Goal: Book appointment/travel/reservation

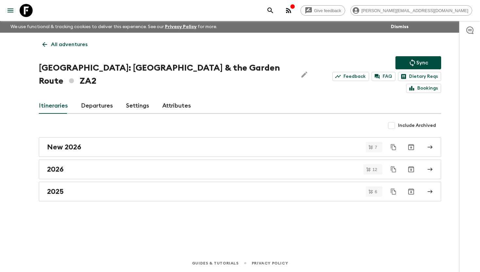
click at [33, 15] on link at bounding box center [26, 10] width 18 height 18
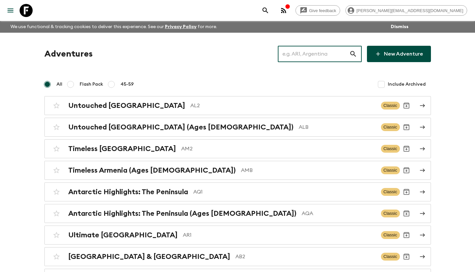
click at [297, 55] on input "text" at bounding box center [313, 54] width 71 height 18
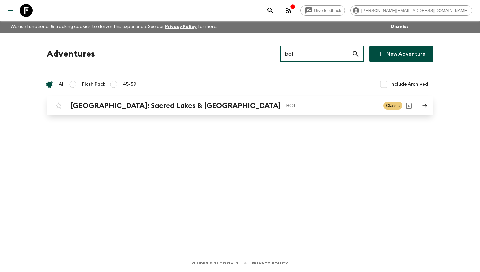
type input "bo1"
click at [286, 104] on p "BO1" at bounding box center [332, 106] width 92 height 8
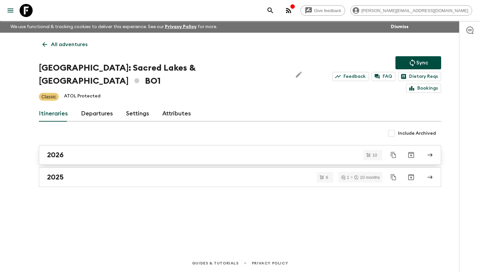
click at [81, 150] on div "2026" at bounding box center [233, 154] width 373 height 8
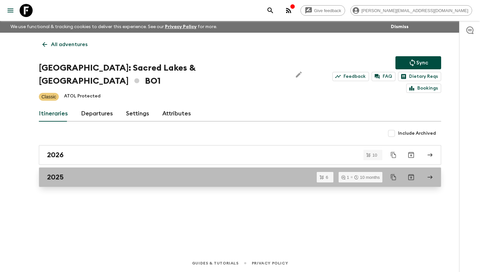
click at [59, 173] on h2 "2025" at bounding box center [55, 177] width 17 height 8
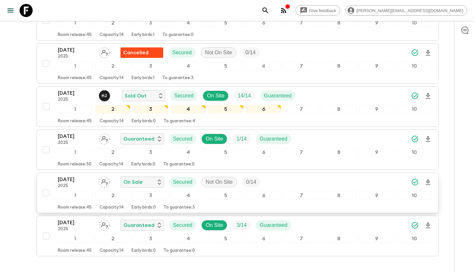
scroll to position [181, 0]
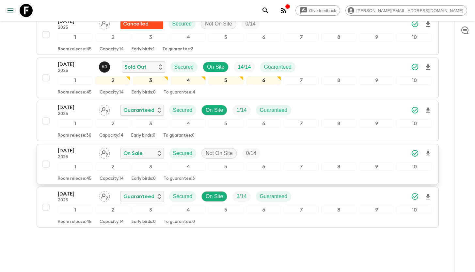
click at [69, 147] on p "19 Dec 2025" at bounding box center [76, 151] width 36 height 8
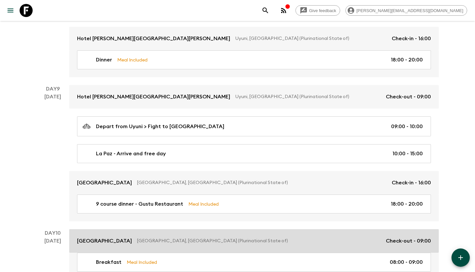
scroll to position [1464, 0]
